Goal: Transaction & Acquisition: Purchase product/service

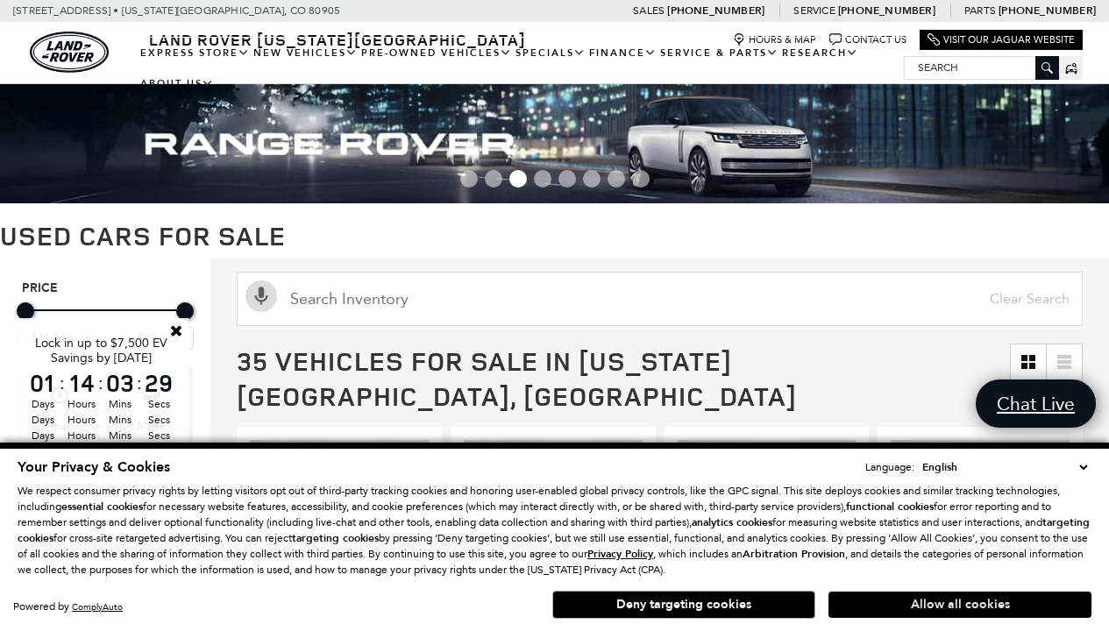
click at [960, 605] on button "Allow all cookies" at bounding box center [960, 605] width 263 height 26
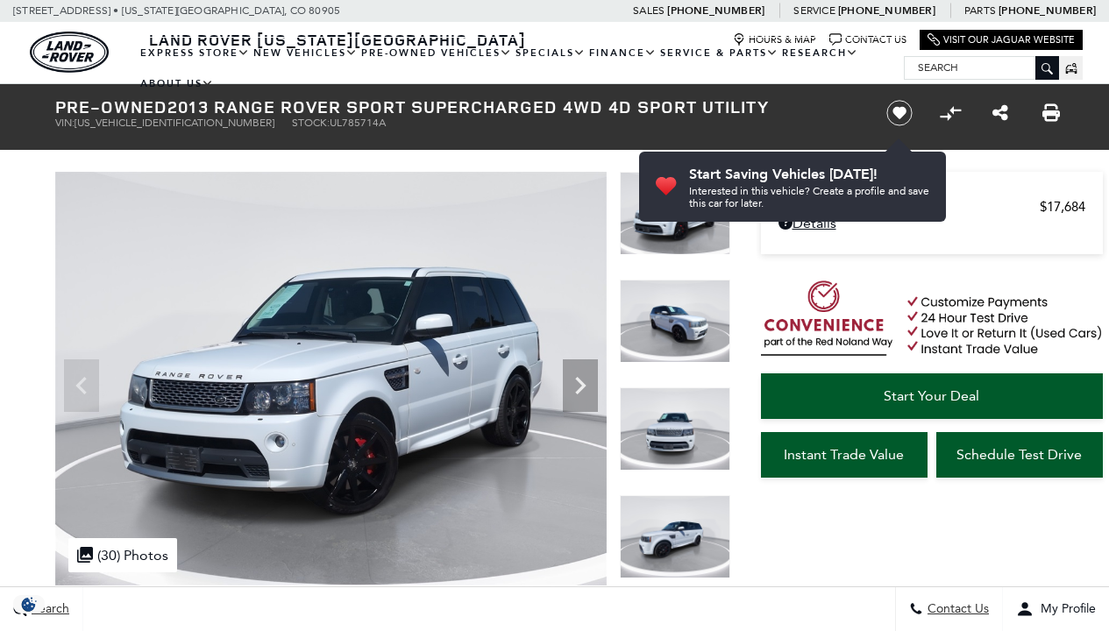
scroll to position [945, 0]
